Goal: Task Accomplishment & Management: Complete application form

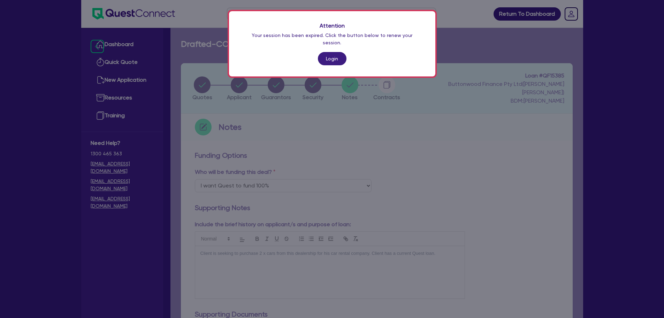
select select "Quest Finance - Own Book"
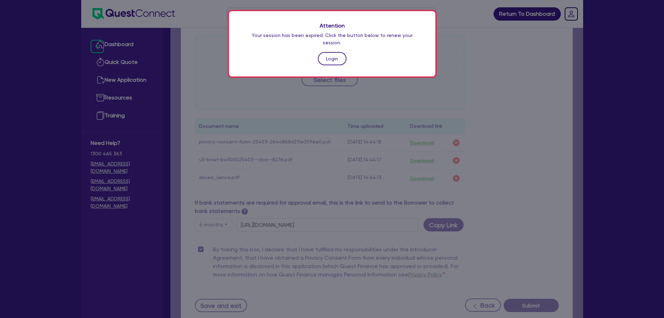
drag, startPoint x: 0, startPoint y: 0, endPoint x: 326, endPoint y: 54, distance: 330.1
click at [326, 54] on link "Login" at bounding box center [332, 58] width 29 height 13
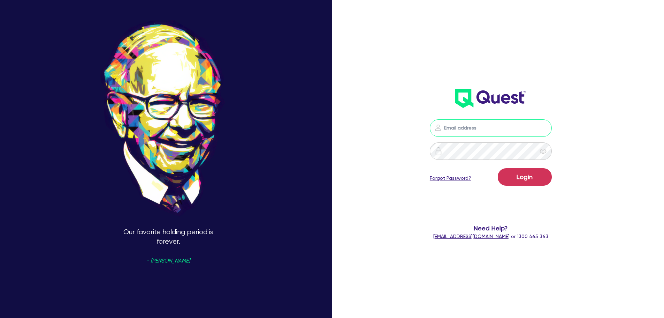
type input "sam.millard@quest.finance"
click at [523, 172] on button "Login" at bounding box center [525, 176] width 54 height 17
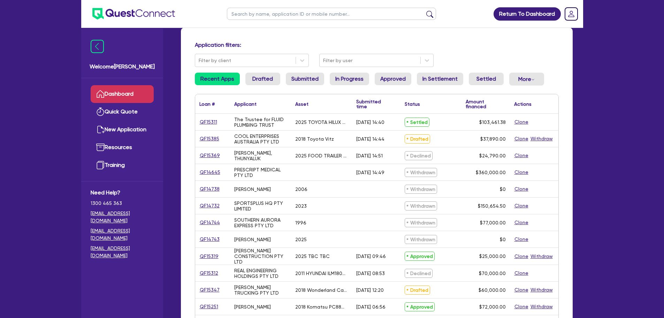
scroll to position [70, 0]
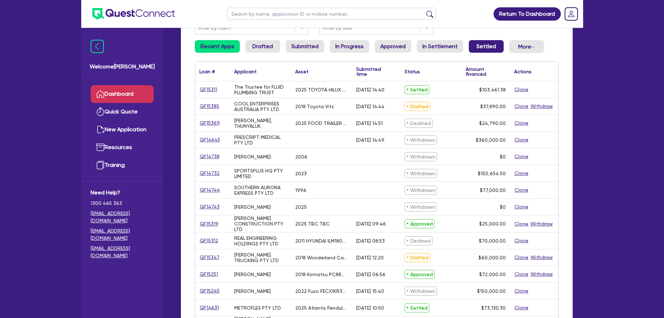
click at [480, 51] on link "Settled" at bounding box center [486, 46] width 35 height 13
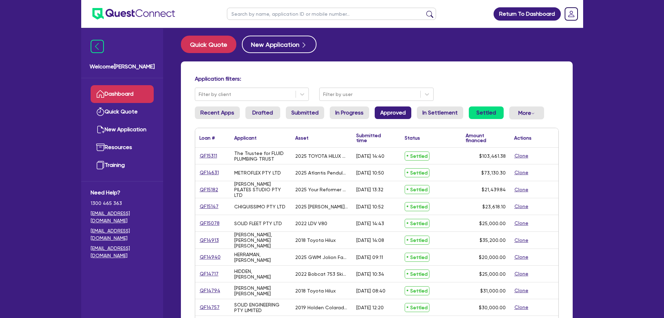
scroll to position [0, 0]
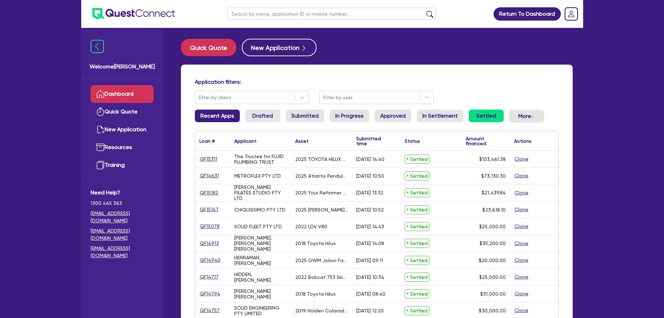
click at [218, 111] on link "Recent Apps" at bounding box center [217, 115] width 45 height 13
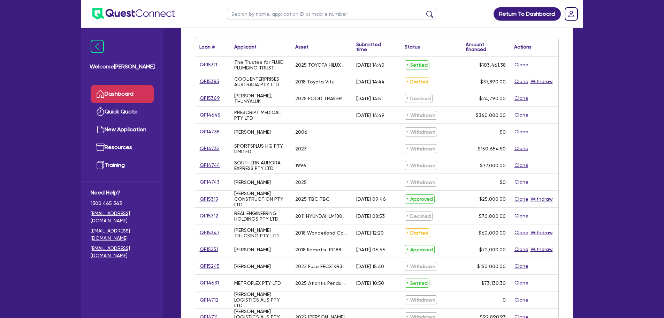
scroll to position [105, 0]
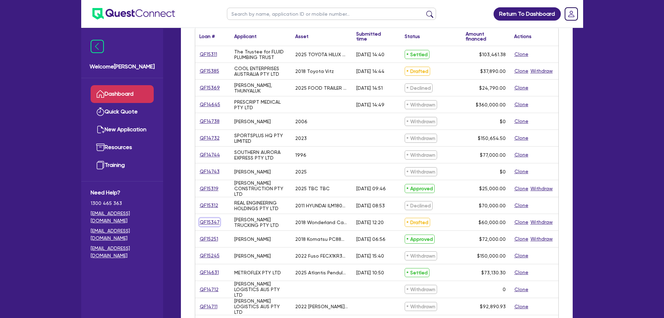
click at [215, 220] on link "QF15347" at bounding box center [209, 222] width 21 height 8
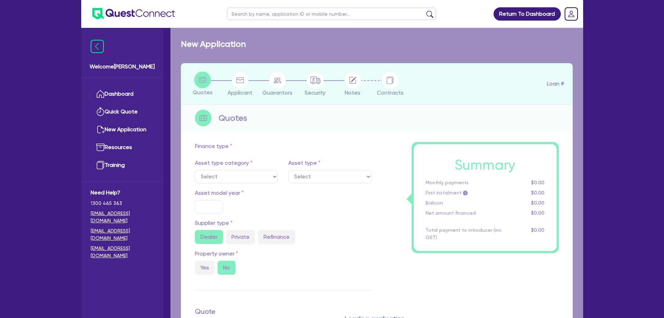
select select "SECONDARY_ASSETS"
type input "2018"
radio input "false"
radio input "true"
type input "60,000"
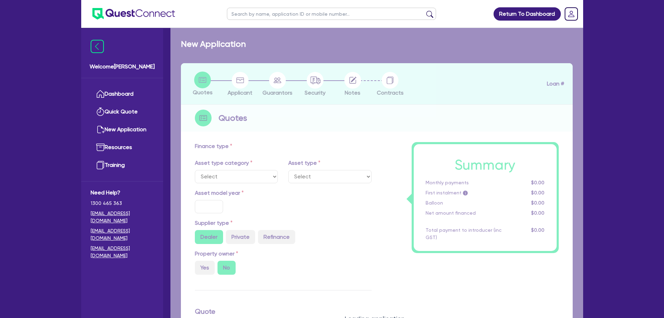
type input "30"
type input "18,000"
type input "8"
type input "4,800"
type input "17"
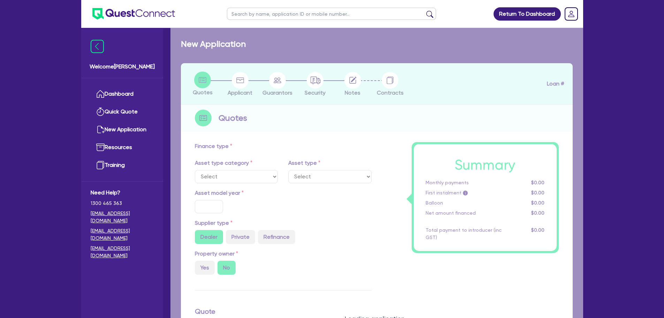
type input "900"
select select "OTHER"
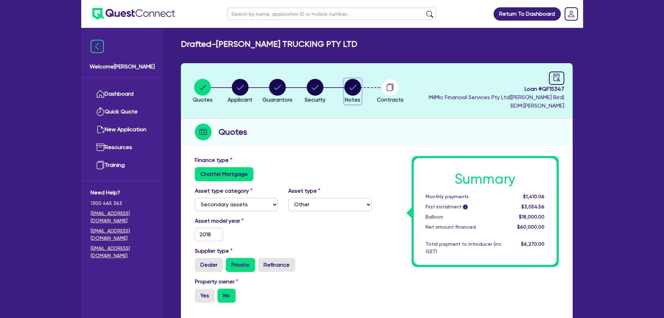
click at [357, 92] on circle "button" at bounding box center [353, 87] width 17 height 17
select select "Quest Finance - Own Book"
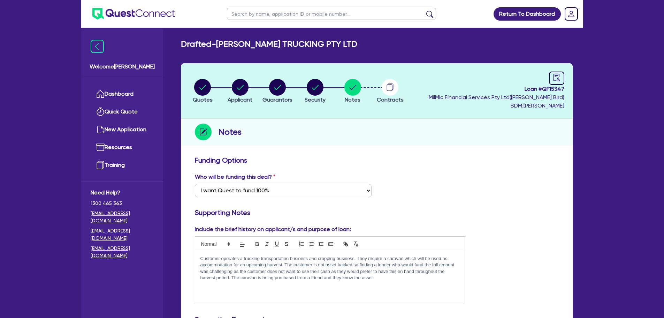
drag, startPoint x: 218, startPoint y: 40, endPoint x: 353, endPoint y: 45, distance: 135.4
click at [353, 45] on div "Drafted - TRENT LEES TRUCKING PTY LTD" at bounding box center [377, 44] width 402 height 10
copy h2 "TRENT LEES TRUCKING PTY LTD"
click at [125, 89] on link "Dashboard" at bounding box center [122, 94] width 63 height 18
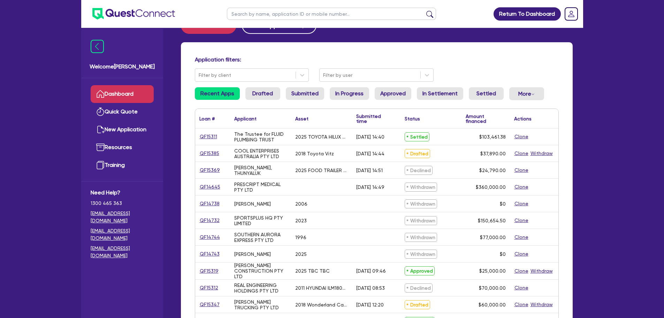
scroll to position [70, 0]
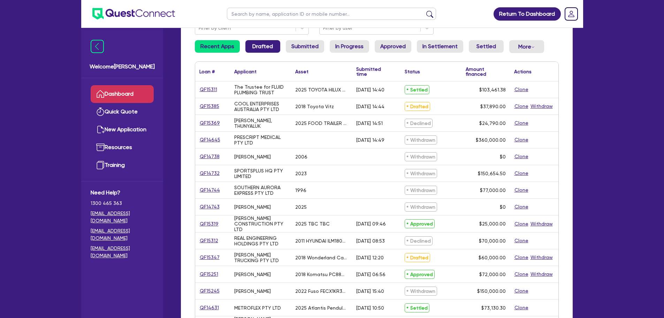
click at [248, 46] on link "Drafted" at bounding box center [262, 46] width 35 height 13
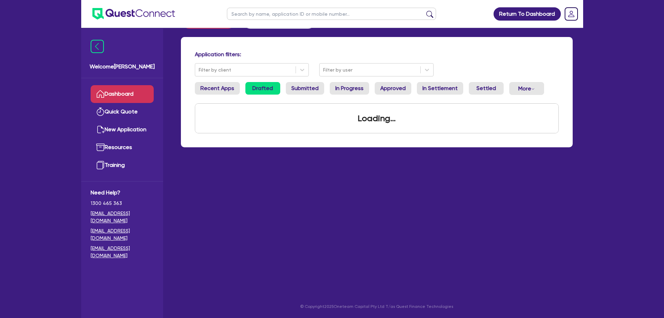
scroll to position [70, 0]
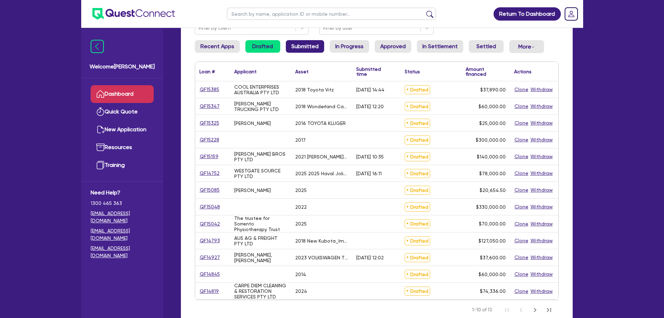
click at [310, 46] on link "Submitted" at bounding box center [305, 46] width 38 height 13
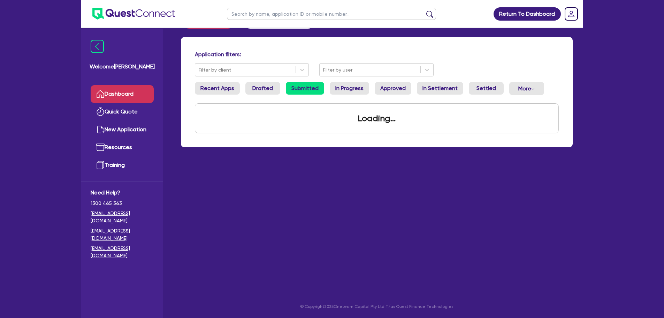
scroll to position [28, 0]
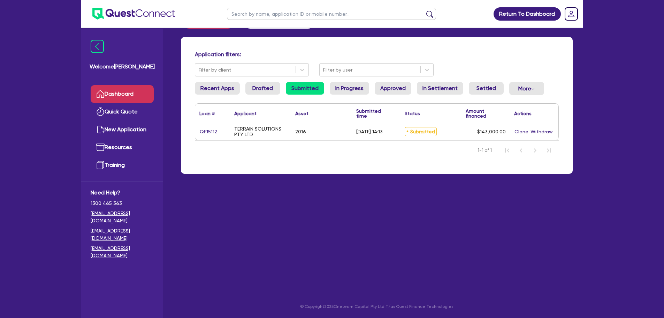
click at [218, 130] on div "QF15112" at bounding box center [212, 132] width 26 height 8
click at [209, 135] on link "QF15112" at bounding box center [208, 132] width 18 height 8
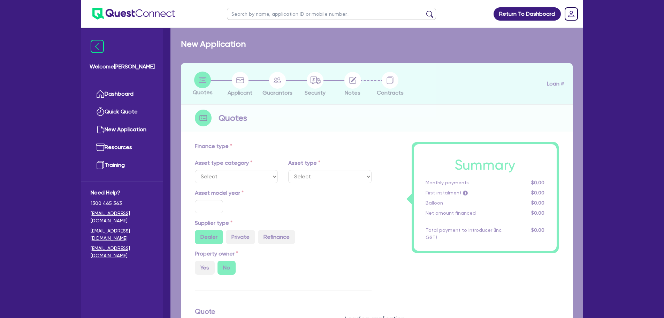
select select "PRIMARY_ASSETS"
type input "2016"
type input "143,000"
type input "30"
type input "42,900"
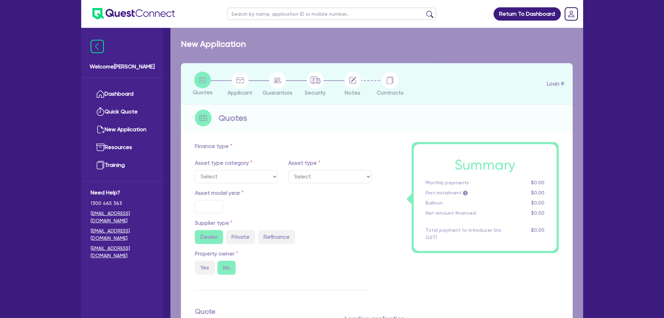
type input "10"
type input "14,300"
type input "17"
select select "HEAVY_TRUCKS"
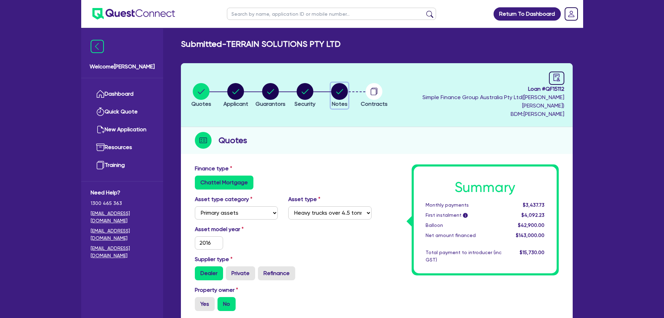
click at [348, 87] on circle "button" at bounding box center [339, 91] width 17 height 17
select select "Quest Finance - Own Book"
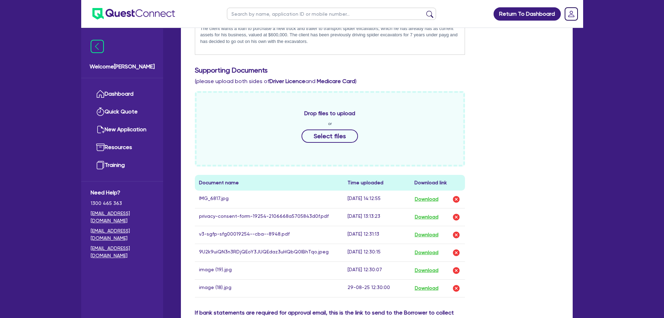
scroll to position [349, 0]
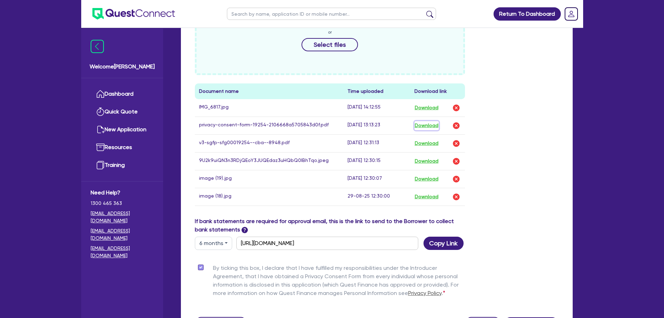
click at [420, 121] on button "Download" at bounding box center [427, 125] width 24 height 9
click at [419, 139] on button "Download" at bounding box center [427, 143] width 24 height 9
click at [141, 88] on link "Dashboard" at bounding box center [122, 94] width 63 height 18
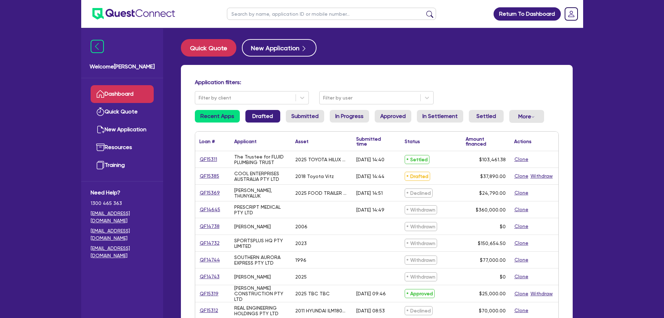
click at [273, 117] on link "Drafted" at bounding box center [262, 116] width 35 height 13
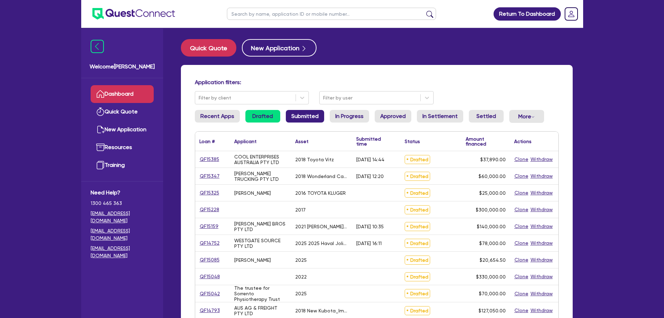
click at [305, 115] on link "Submitted" at bounding box center [305, 116] width 38 height 13
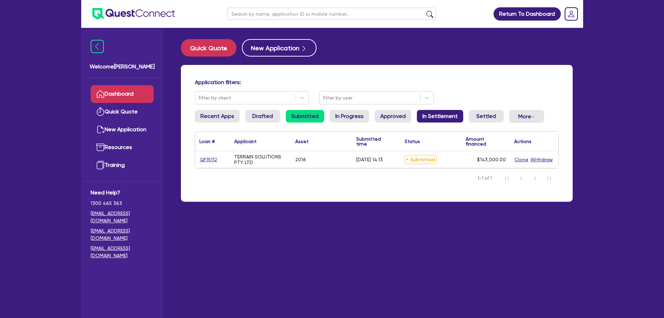
click at [440, 114] on link "In Settlement" at bounding box center [440, 116] width 46 height 13
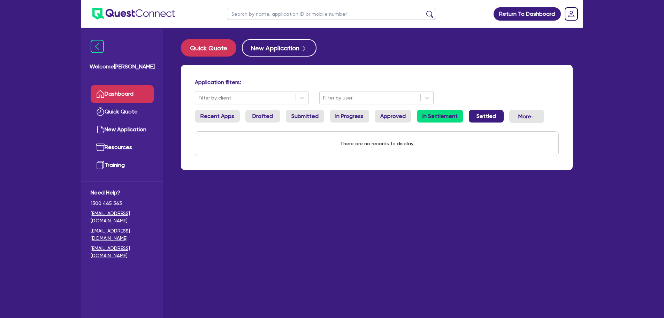
click at [472, 113] on link "Settled" at bounding box center [486, 116] width 35 height 13
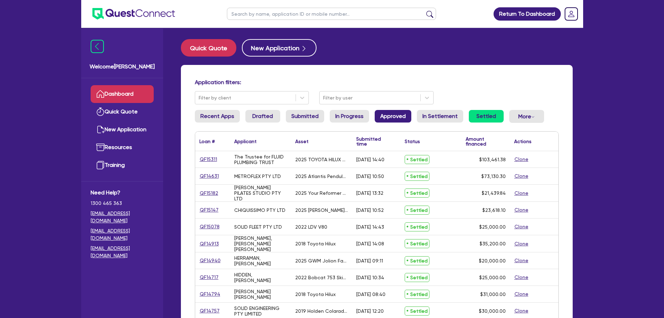
click at [377, 112] on link "Approved" at bounding box center [393, 116] width 37 height 13
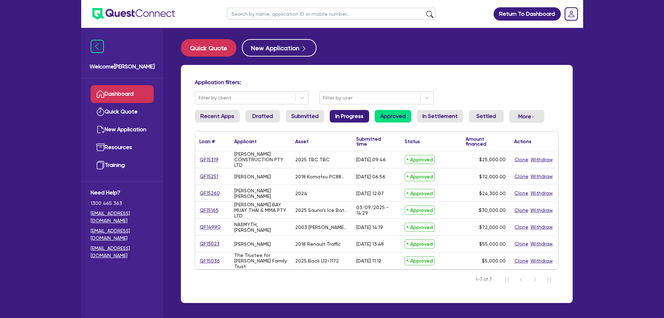
click at [343, 113] on link "In Progress" at bounding box center [349, 116] width 39 height 13
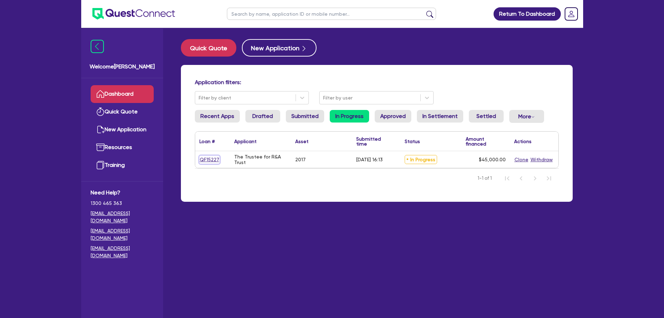
click at [218, 160] on link "QF15227" at bounding box center [209, 160] width 20 height 8
select select "CARS_AND_LIGHT_TRUCKS"
select select "VANS_AND_UTES"
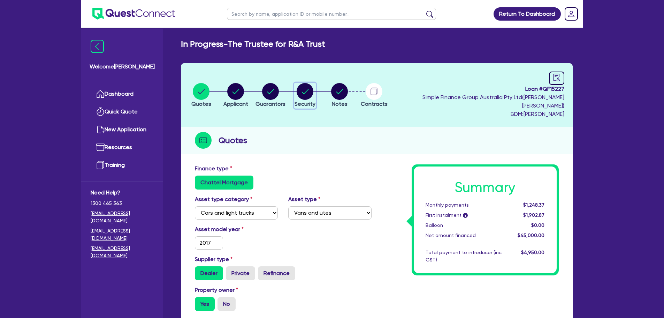
click at [313, 83] on circle "button" at bounding box center [305, 91] width 17 height 17
select select "CARS_AND_LIGHT_TRUCKS"
select select "VANS_AND_UTES"
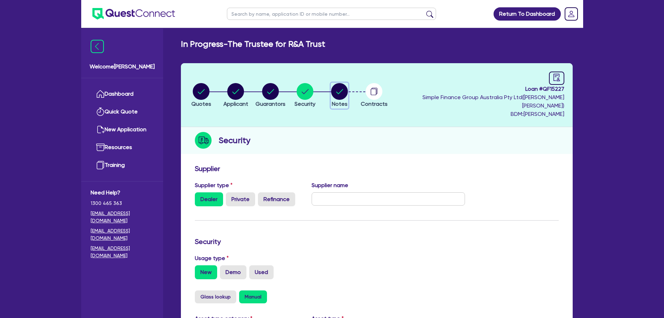
click at [348, 92] on icon "button" at bounding box center [339, 91] width 17 height 17
select select "Quest Finance - Own Book"
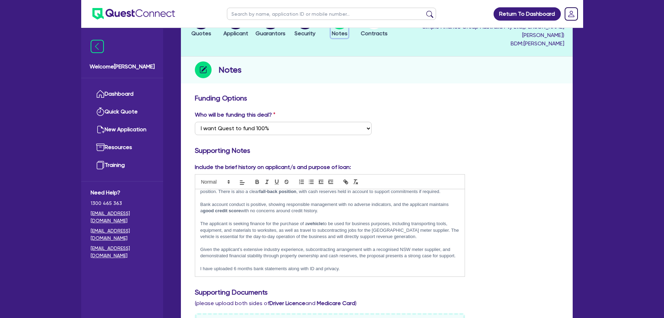
scroll to position [9, 0]
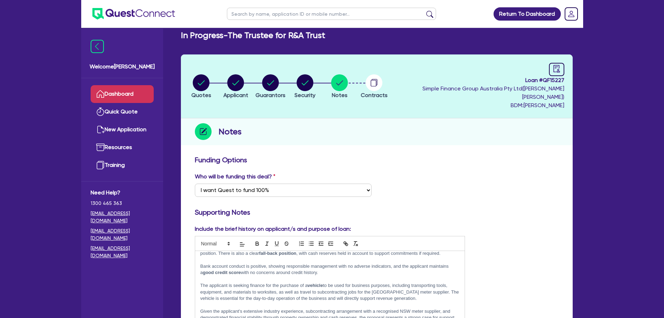
click at [130, 90] on link "Dashboard" at bounding box center [122, 94] width 63 height 18
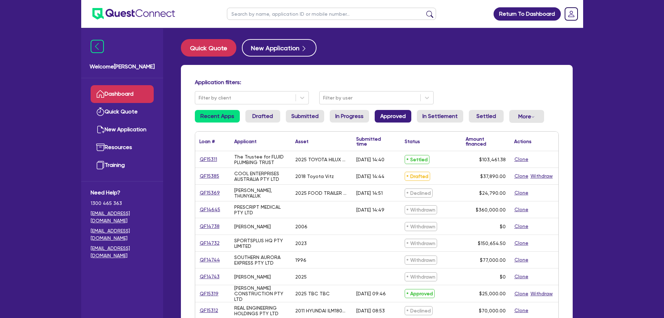
click at [396, 118] on link "Approved" at bounding box center [393, 116] width 37 height 13
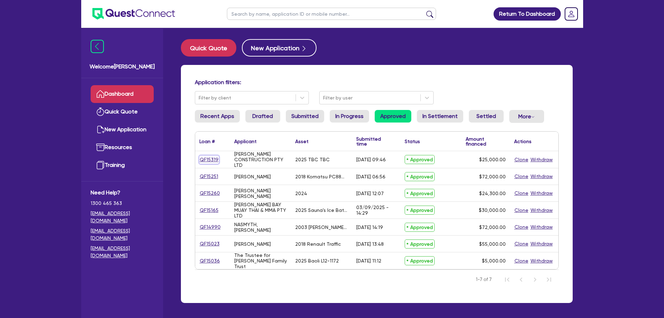
click at [205, 156] on link "QF15319" at bounding box center [209, 160] width 20 height 8
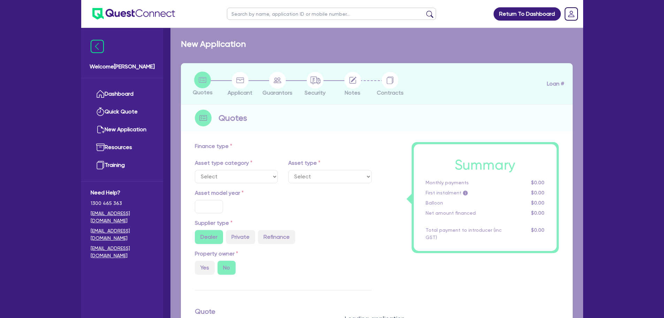
select select "PRIMARY_ASSETS"
type input "2025"
type input "25,000"
type input "13"
type input "3,250"
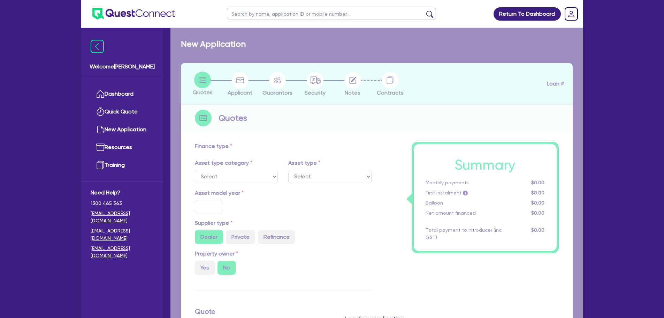
type input "17.95"
type input "1,200"
select select "TRAILERS"
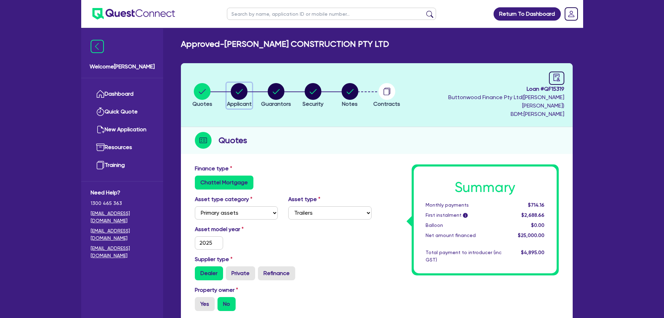
click at [245, 95] on icon "button" at bounding box center [239, 91] width 17 height 17
select select "COMPANY"
select select "BUILDING_CONSTRUCTION"
select select "TRADES_SERVICES_BUSINESSES_GOVERNMENT"
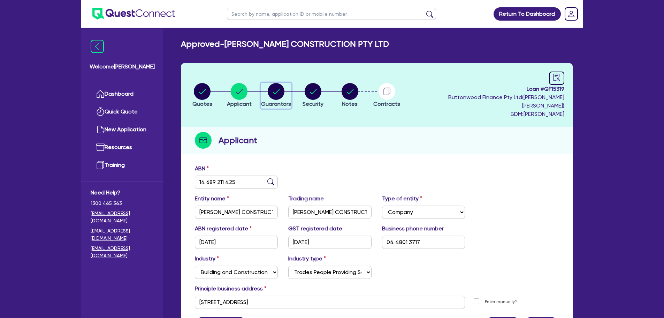
click at [286, 87] on div "button" at bounding box center [276, 91] width 30 height 17
select select "MR"
select select "QLD"
select select "DE_FACTO"
select select "CASH"
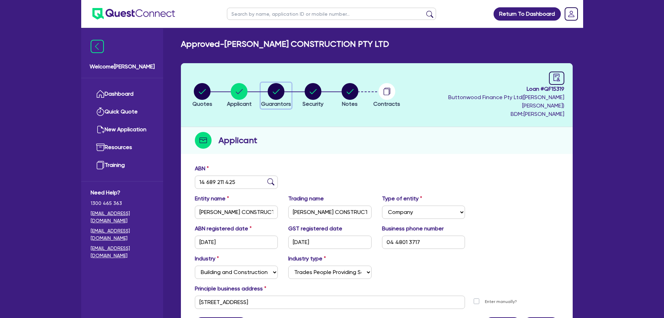
select select "VEHICLE"
select select "HOUSEHOLD_PERSONAL"
select select "OTHER"
select select "CREDIT_CARD"
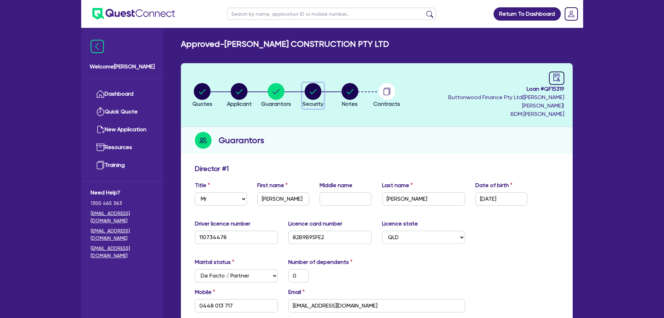
click at [311, 89] on circle "button" at bounding box center [313, 91] width 17 height 17
select select "PRIMARY_ASSETS"
select select "TRAILERS"
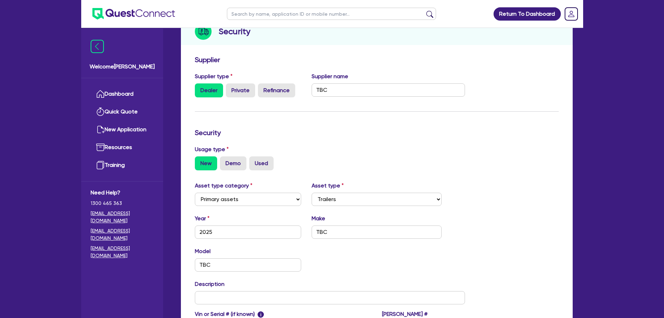
scroll to position [29, 0]
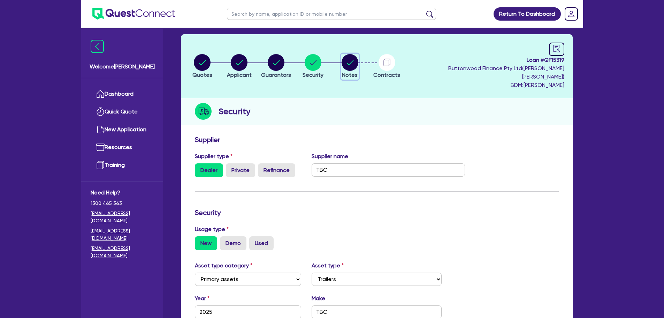
click at [351, 56] on circle "button" at bounding box center [350, 62] width 17 height 17
select select "Quest Finance - Own Book"
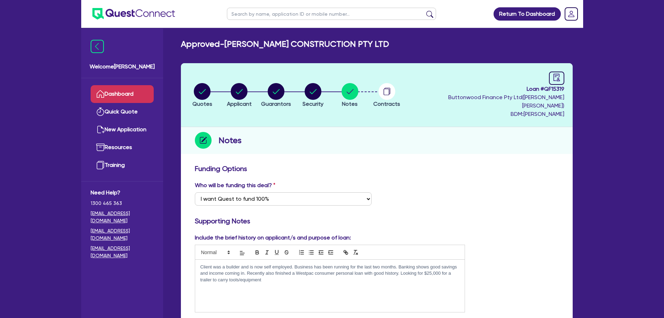
click at [134, 99] on link "Dashboard" at bounding box center [122, 94] width 63 height 18
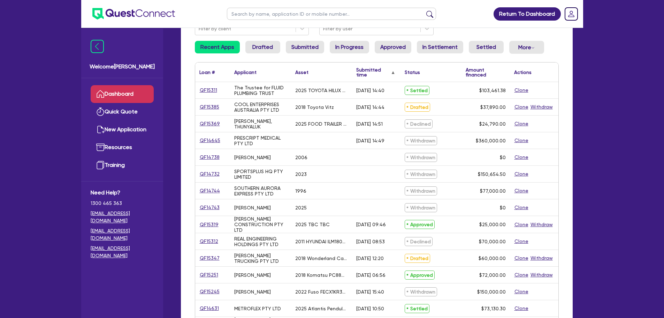
scroll to position [70, 0]
click at [272, 38] on div "Application filters: Filter by client Filter by user Recent Apps Drafted Submit…" at bounding box center [377, 223] width 392 height 456
click at [270, 42] on link "Drafted" at bounding box center [262, 46] width 35 height 13
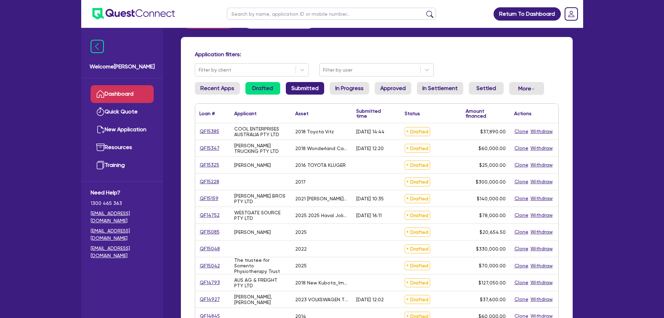
scroll to position [70, 0]
